Goal: Check status

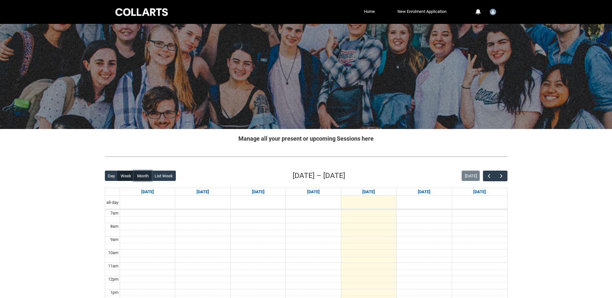
click at [139, 176] on button "Month" at bounding box center [143, 176] width 18 height 10
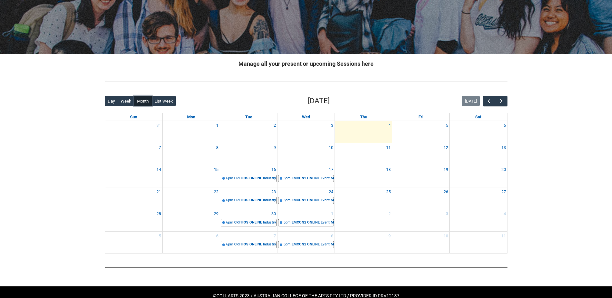
scroll to position [89, 0]
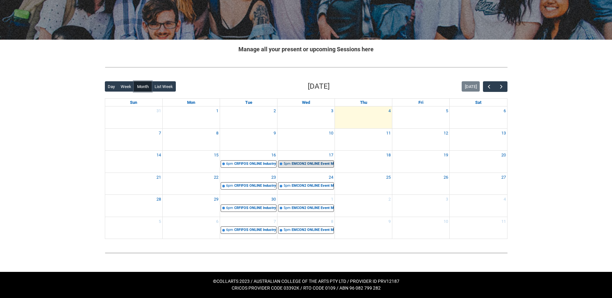
click at [297, 163] on div "EMCON2 ONLINE Event Management Foundations STAGE 2 | Online | [PERSON_NAME]" at bounding box center [313, 163] width 42 height 5
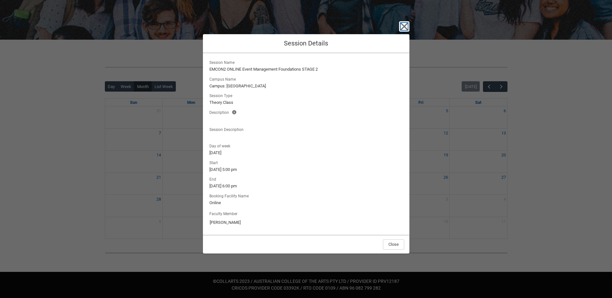
click at [407, 25] on icon "button" at bounding box center [404, 26] width 10 height 10
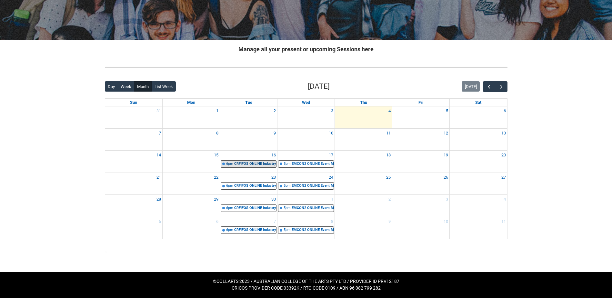
click at [267, 162] on div "CRFIFOS ONLINE Industry Foundations (Tutorial 2) | Online | [PERSON_NAME]" at bounding box center [255, 163] width 42 height 5
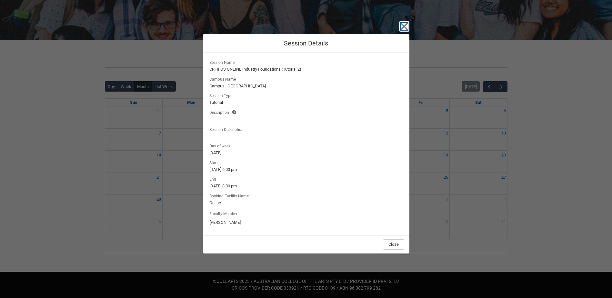
click at [399, 24] on icon "button" at bounding box center [404, 26] width 10 height 10
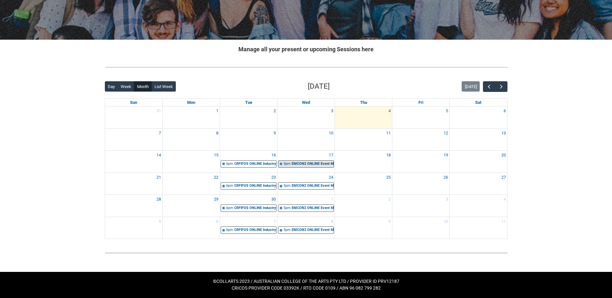
click at [300, 162] on div "EMCON2 ONLINE Event Management Foundations STAGE 2 | Online | [PERSON_NAME]" at bounding box center [313, 163] width 42 height 5
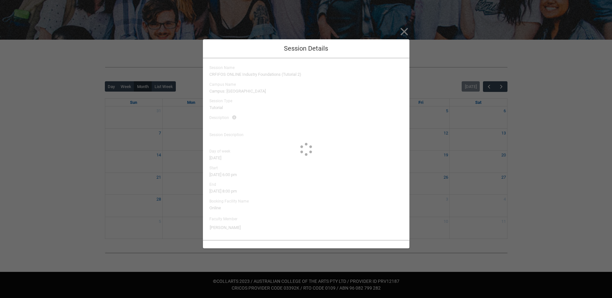
type input "[PERSON_NAME]"
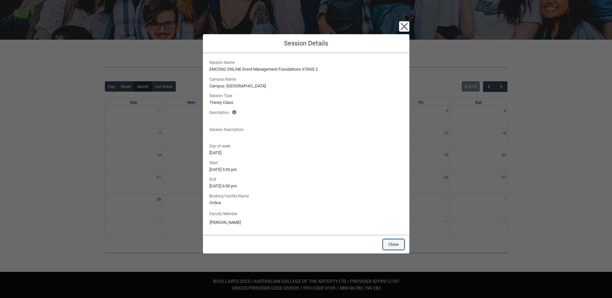
click at [392, 245] on button "Close" at bounding box center [393, 244] width 21 height 10
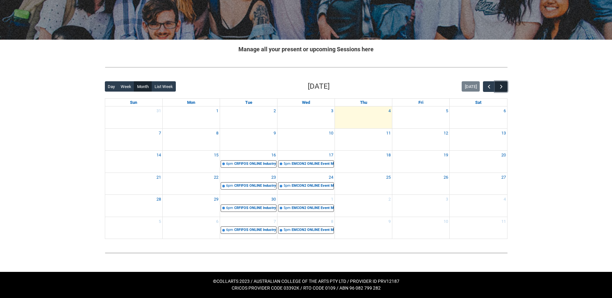
click at [504, 87] on span "button" at bounding box center [501, 87] width 6 height 6
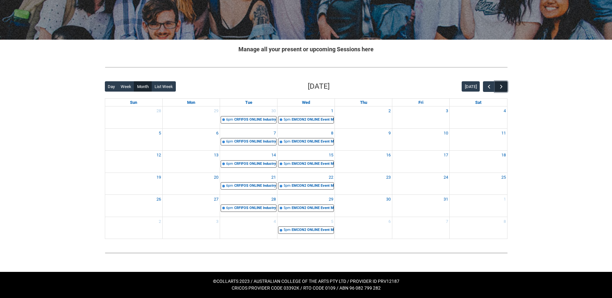
click at [504, 87] on span "button" at bounding box center [501, 87] width 6 height 6
